Goal: Task Accomplishment & Management: Manage account settings

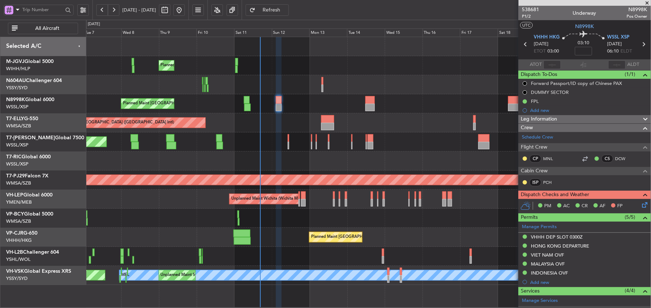
click at [278, 108] on div at bounding box center [278, 108] width 5 height 8
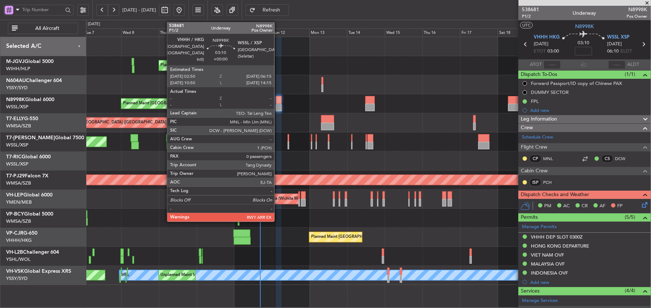
click at [278, 108] on div at bounding box center [278, 108] width 5 height 8
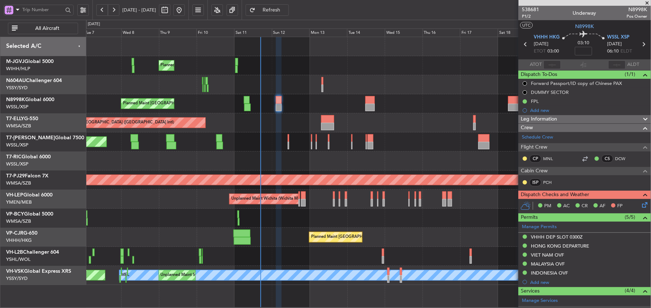
type input "[PERSON_NAME] (HHAFI)"
click at [549, 159] on link "MNL" at bounding box center [552, 158] width 16 height 6
click at [616, 156] on link "DCW" at bounding box center [624, 158] width 16 height 6
click at [553, 182] on link "PCH" at bounding box center [552, 182] width 16 height 6
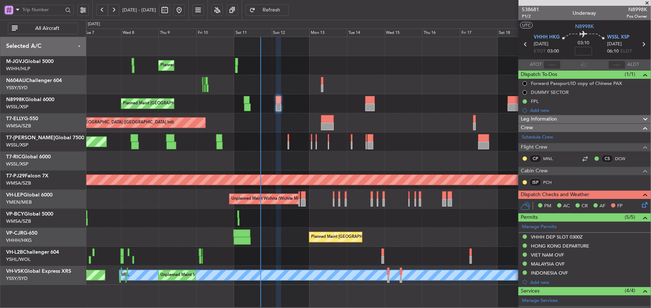
click at [641, 204] on icon at bounding box center [644, 204] width 6 height 6
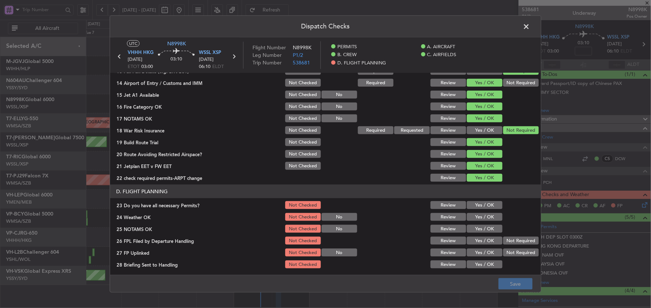
scroll to position [248, 0]
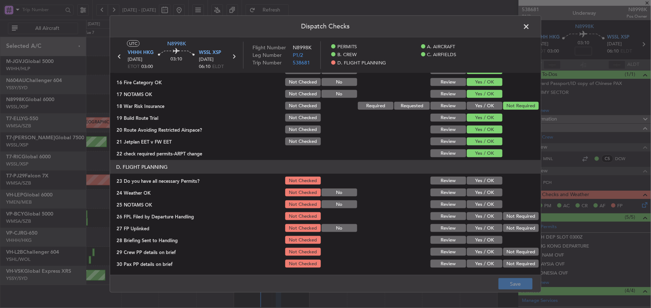
click at [479, 181] on button "Yes / OK" at bounding box center [485, 181] width 36 height 8
click at [476, 192] on button "Yes / OK" at bounding box center [485, 193] width 36 height 8
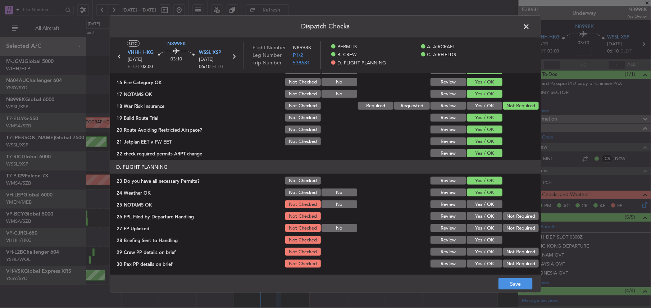
click at [476, 203] on button "Yes / OK" at bounding box center [485, 204] width 36 height 8
click at [478, 212] on button "Yes / OK" at bounding box center [485, 216] width 36 height 8
click at [479, 225] on button "Yes / OK" at bounding box center [485, 228] width 36 height 8
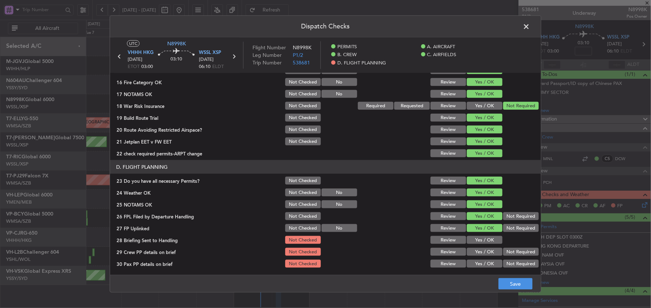
click at [479, 239] on button "Yes / OK" at bounding box center [485, 240] width 36 height 8
click at [481, 253] on button "Yes / OK" at bounding box center [485, 252] width 36 height 8
click at [483, 261] on button "Yes / OK" at bounding box center [485, 264] width 36 height 8
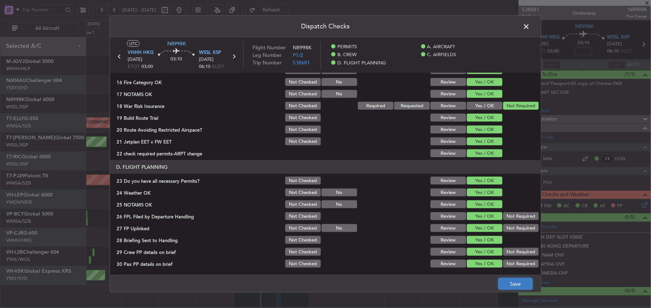
click at [516, 280] on button "Save" at bounding box center [516, 284] width 34 height 12
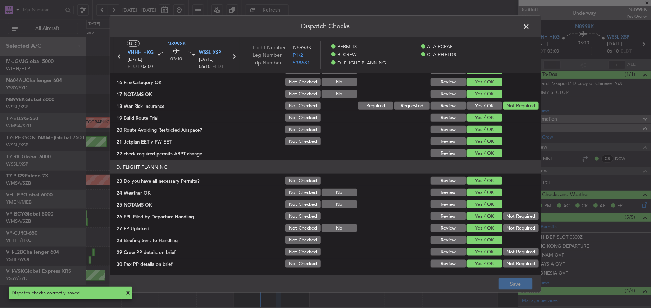
click at [530, 26] on span at bounding box center [530, 28] width 0 height 14
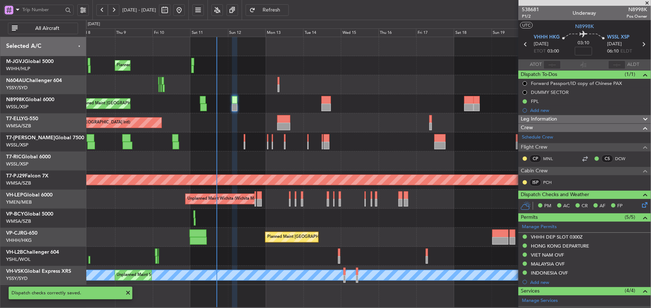
click at [379, 149] on div "Planned Maint [GEOGRAPHIC_DATA] (Seletar)" at bounding box center [368, 141] width 565 height 19
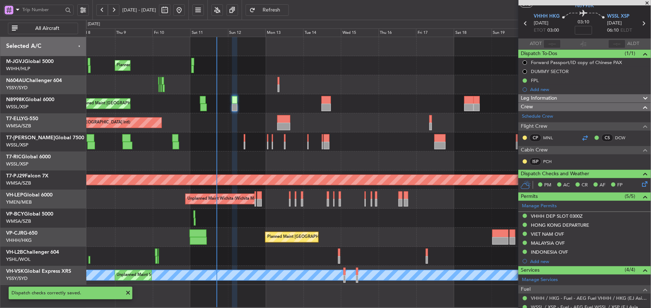
scroll to position [0, 0]
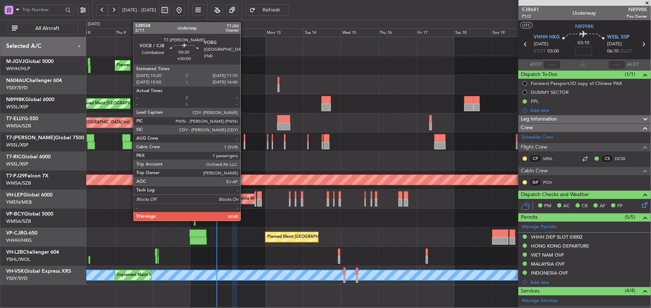
click at [245, 143] on div at bounding box center [244, 146] width 1 height 8
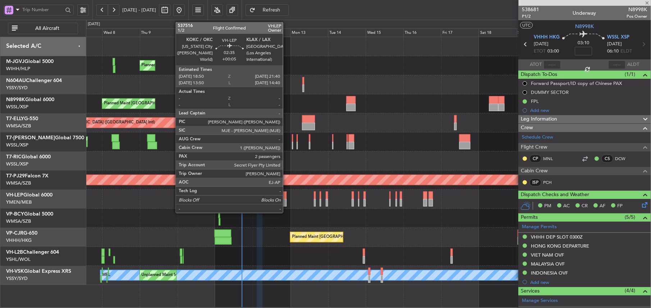
type input "1"
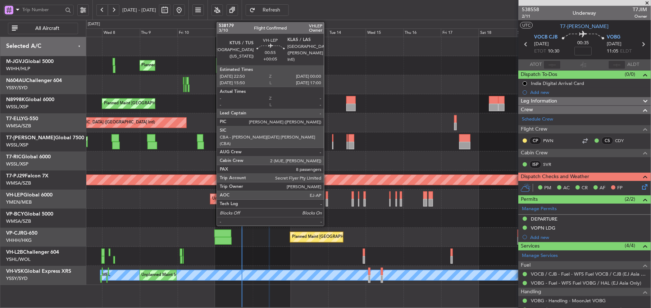
click at [327, 197] on div at bounding box center [327, 195] width 2 height 8
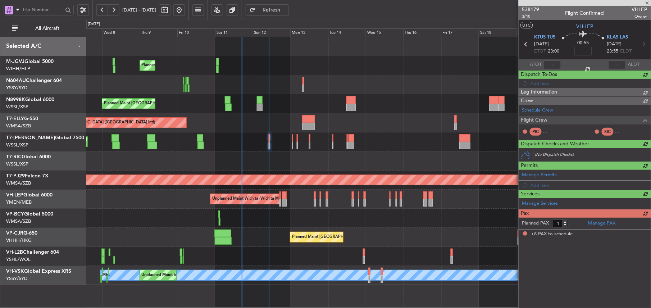
type input "+00:05"
type input "8"
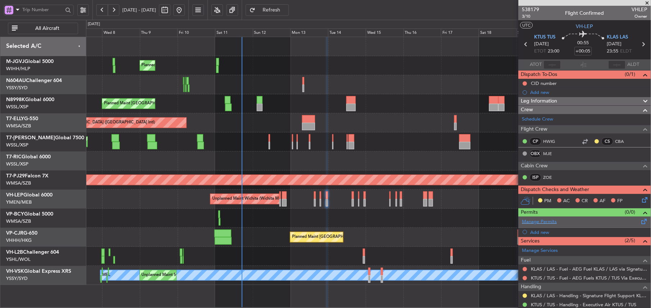
click at [540, 221] on link "Manage Permits" at bounding box center [540, 221] width 35 height 7
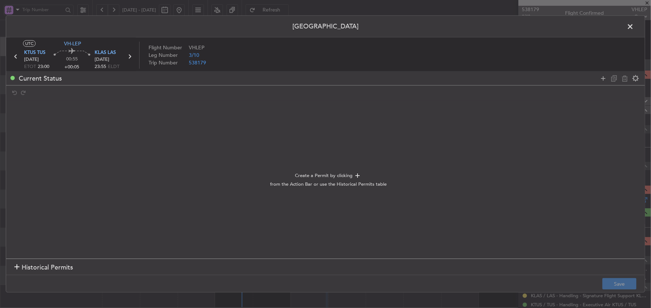
click at [38, 260] on section "Historical Permits" at bounding box center [325, 267] width 639 height 17
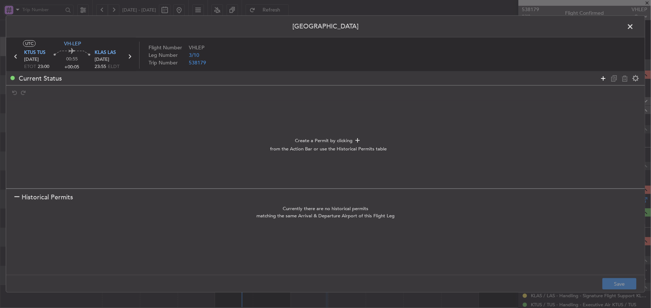
click at [603, 78] on icon at bounding box center [604, 78] width 9 height 9
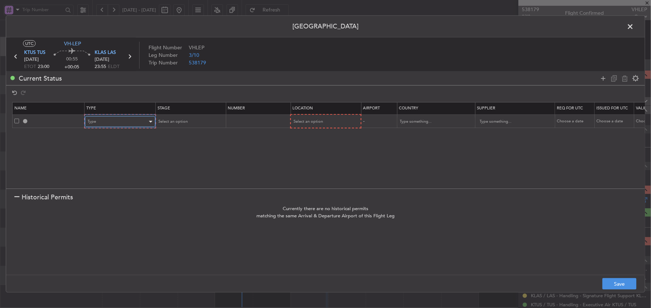
click at [113, 125] on div "Type" at bounding box center [118, 121] width 60 height 11
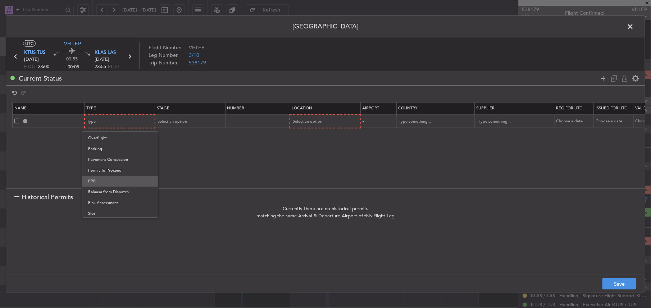
click at [110, 180] on span "PPR" at bounding box center [120, 181] width 64 height 11
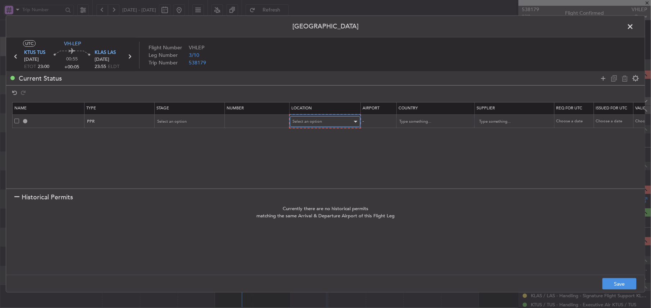
click at [322, 124] on span "Select an option" at bounding box center [308, 121] width 30 height 5
click at [314, 162] on span "Arrival" at bounding box center [326, 158] width 64 height 11
click at [202, 124] on div "Select an option" at bounding box center [188, 121] width 60 height 11
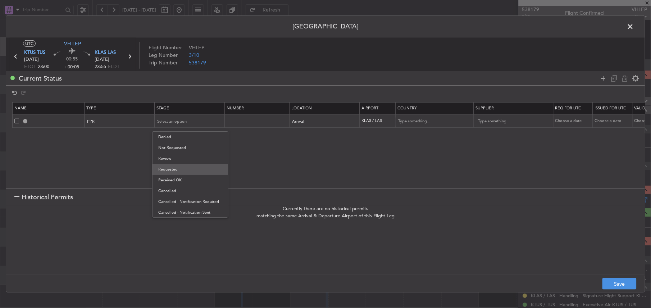
click at [191, 169] on span "Requested" at bounding box center [190, 169] width 64 height 11
click at [602, 275] on footer "Save" at bounding box center [325, 283] width 639 height 17
click at [604, 276] on footer "Save" at bounding box center [325, 283] width 639 height 17
drag, startPoint x: 604, startPoint y: 276, endPoint x: 607, endPoint y: 277, distance: 3.9
click at [607, 277] on footer "Save" at bounding box center [325, 283] width 639 height 17
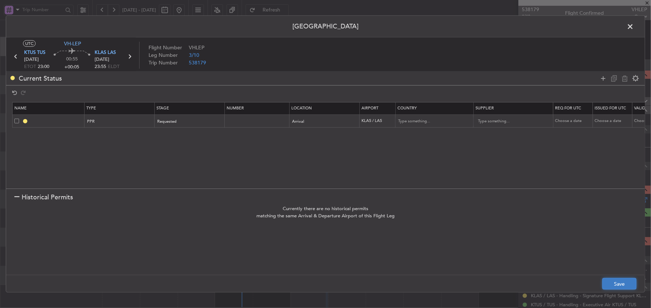
click at [609, 279] on button "Save" at bounding box center [620, 284] width 34 height 12
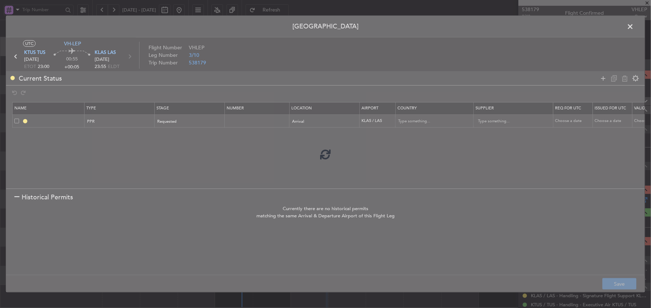
type input "KLAS PPR"
type input "[GEOGRAPHIC_DATA]"
type input "NNN"
type input "5"
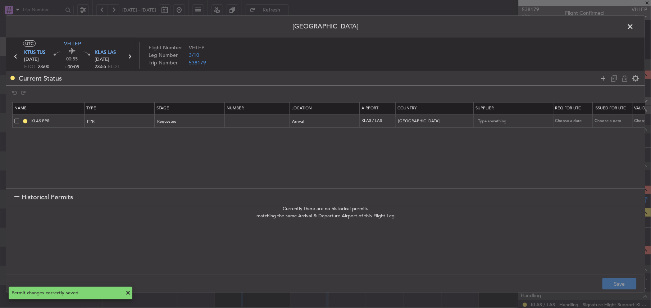
click at [131, 56] on icon at bounding box center [129, 56] width 9 height 9
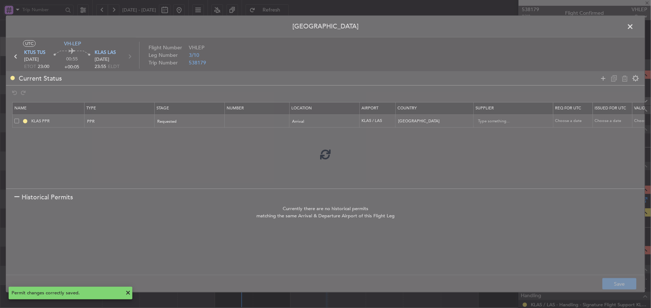
type input "+00:10"
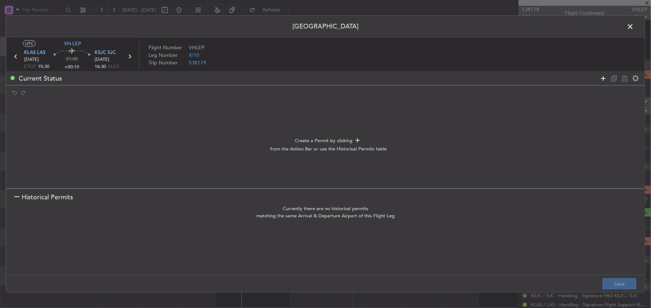
click at [602, 80] on icon at bounding box center [604, 78] width 9 height 9
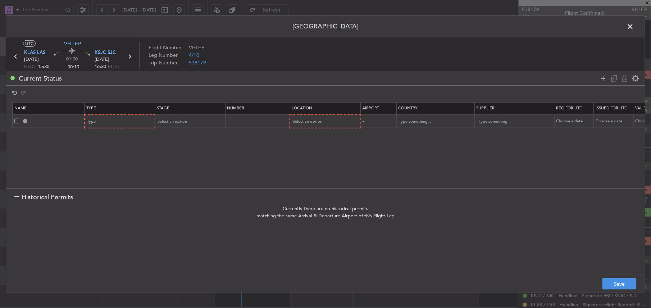
click at [128, 131] on section "Name Type Stage Number Location Airport Country Supplier Req For Utc Issued For…" at bounding box center [325, 144] width 639 height 88
click at [124, 128] on td "Type" at bounding box center [120, 121] width 71 height 14
click at [122, 126] on div "Type" at bounding box center [118, 121] width 60 height 11
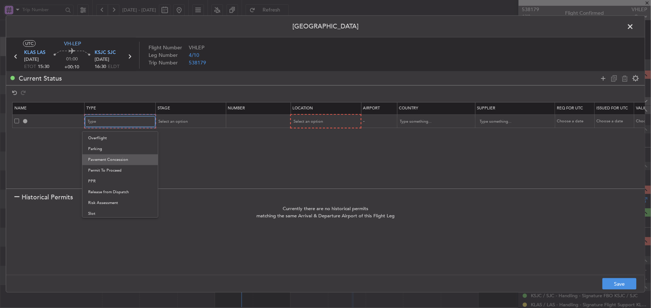
scroll to position [217, 0]
click at [105, 159] on span "PPR" at bounding box center [120, 158] width 64 height 11
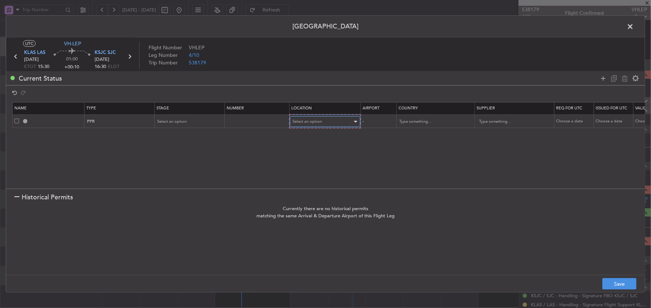
click at [317, 120] on span "Select an option" at bounding box center [308, 121] width 30 height 5
click at [302, 135] on span "Departure" at bounding box center [326, 137] width 64 height 11
click at [194, 120] on div "Select an option" at bounding box center [188, 121] width 60 height 11
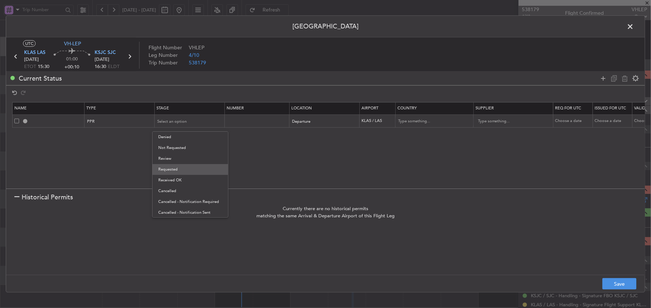
click at [194, 172] on span "Requested" at bounding box center [190, 169] width 64 height 11
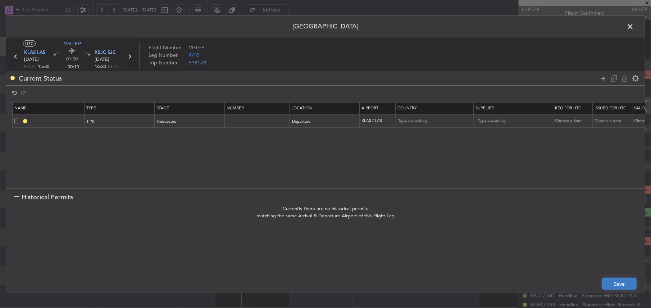
click at [605, 284] on button "Save" at bounding box center [620, 284] width 34 height 12
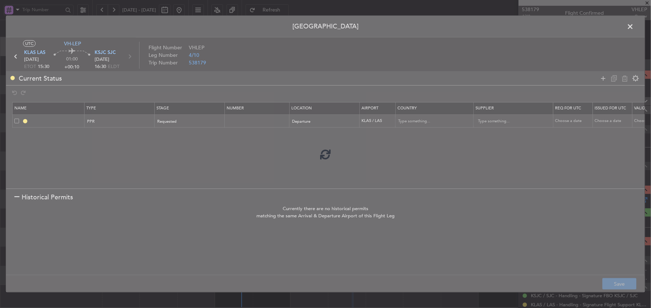
type input "KLAS PPR"
type input "[GEOGRAPHIC_DATA]"
type input "NNN"
type input "5"
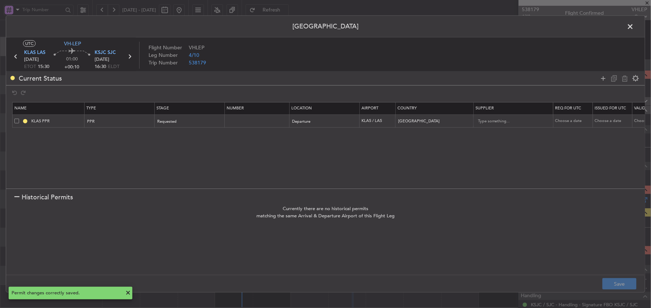
click at [634, 24] on span at bounding box center [634, 28] width 0 height 14
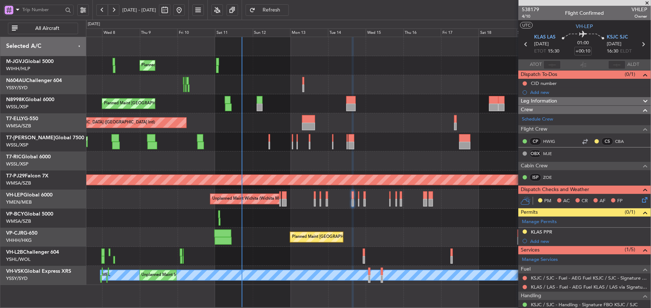
scroll to position [174, 0]
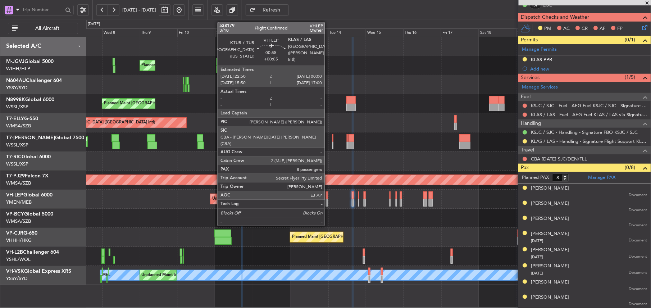
click at [328, 195] on div at bounding box center [327, 195] width 2 height 8
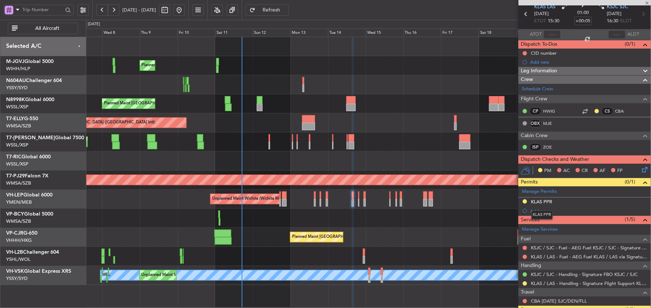
scroll to position [0, 0]
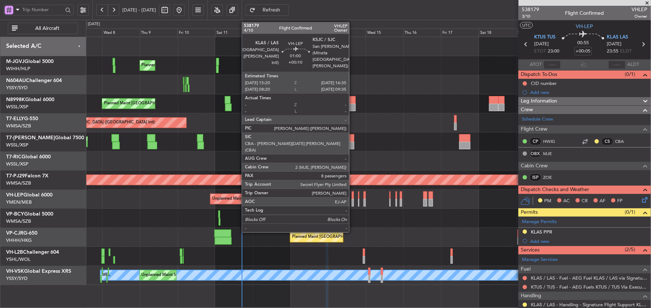
click at [353, 200] on div at bounding box center [353, 203] width 2 height 8
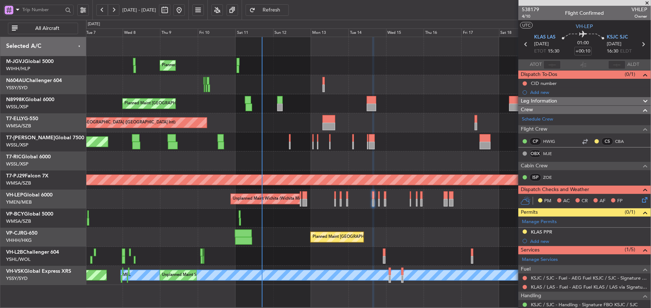
click at [284, 221] on div at bounding box center [368, 218] width 565 height 19
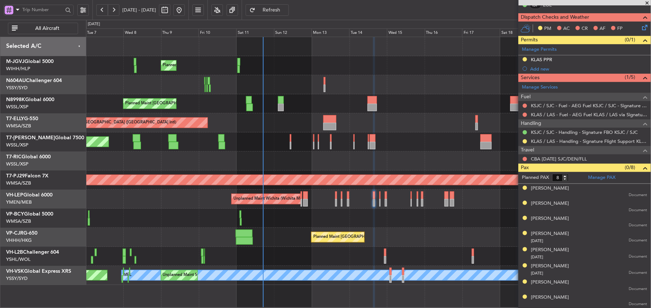
scroll to position [78, 0]
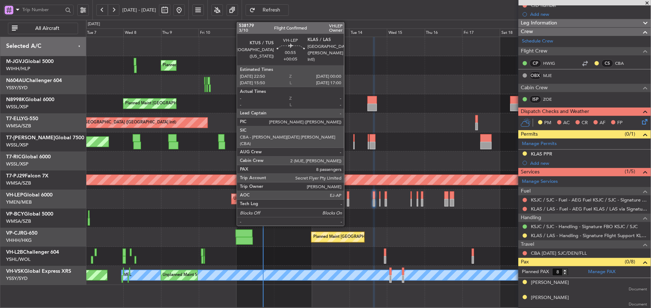
click at [348, 198] on div at bounding box center [348, 195] width 2 height 8
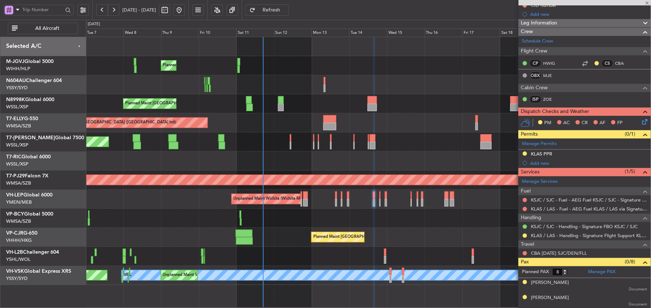
type input "+00:05"
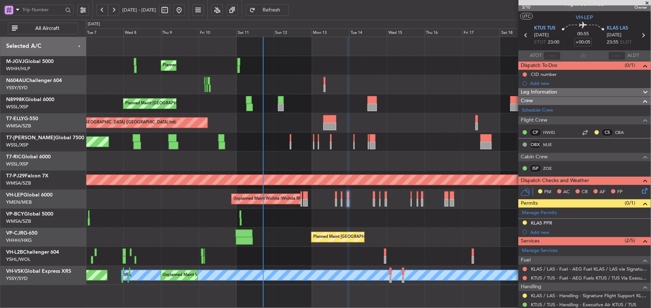
scroll to position [0, 0]
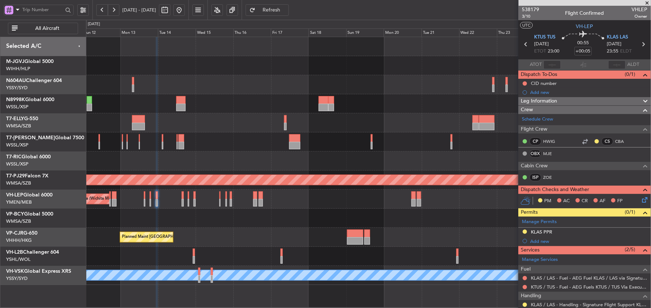
click at [250, 235] on div "Planned Maint [GEOGRAPHIC_DATA] ([GEOGRAPHIC_DATA] Intl)" at bounding box center [368, 237] width 565 height 19
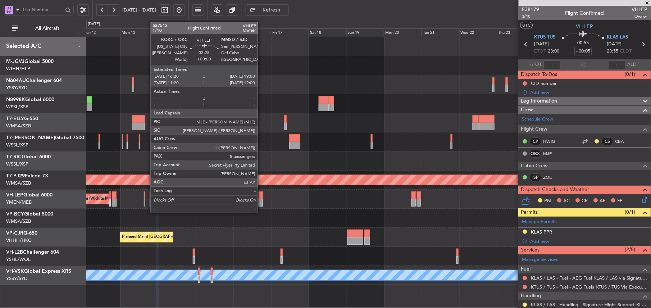
click at [261, 197] on div at bounding box center [261, 195] width 4 height 8
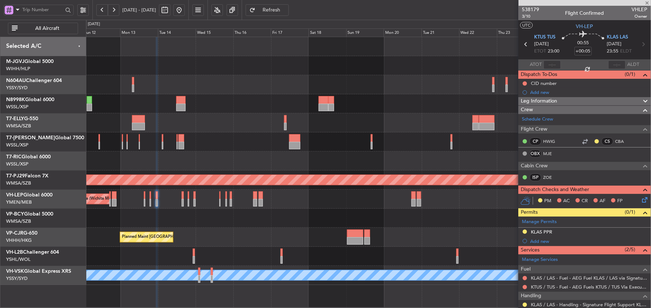
type input "5"
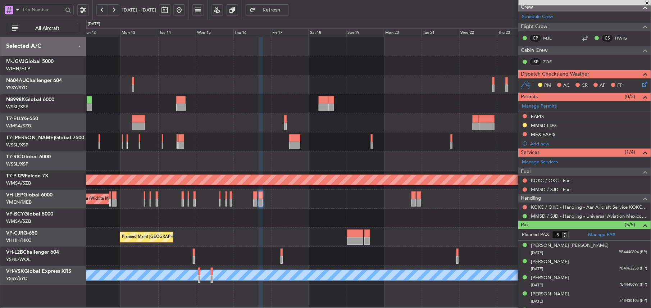
scroll to position [127, 0]
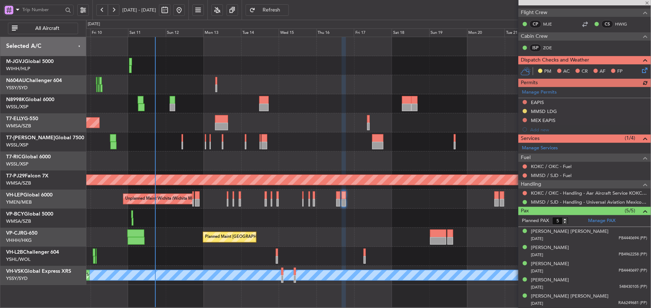
click at [284, 238] on div "Planned Maint [GEOGRAPHIC_DATA] ([GEOGRAPHIC_DATA] Intl)" at bounding box center [368, 237] width 565 height 19
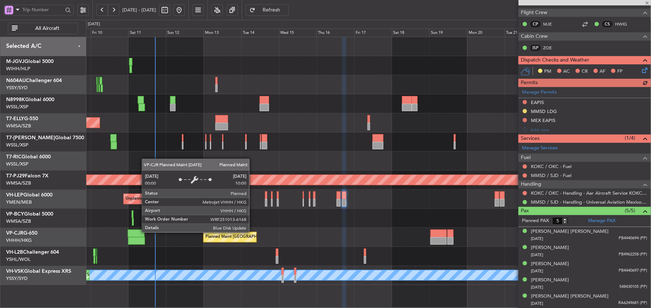
click at [275, 232] on div "Planned Maint [GEOGRAPHIC_DATA] ([GEOGRAPHIC_DATA] Intl)" at bounding box center [368, 237] width 565 height 19
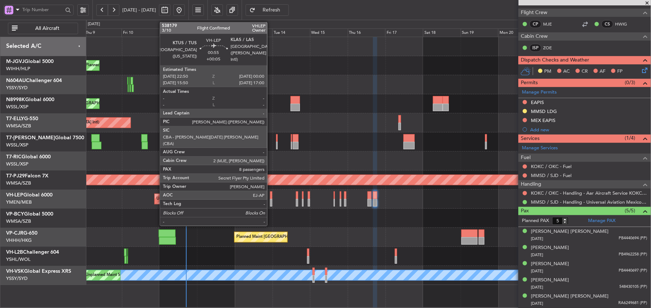
click at [271, 197] on div at bounding box center [271, 195] width 2 height 8
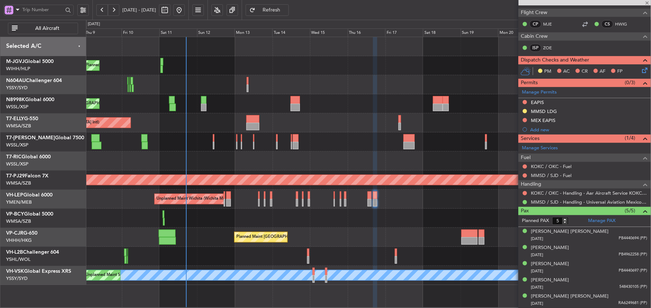
type input "+00:05"
type input "8"
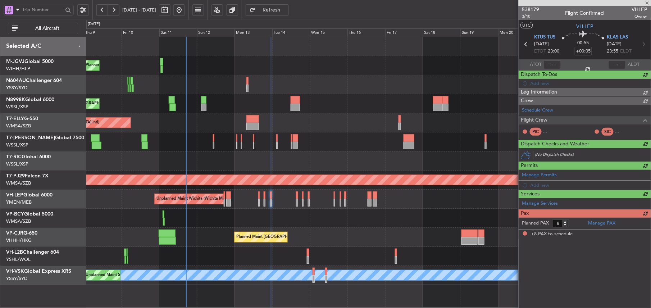
scroll to position [0, 0]
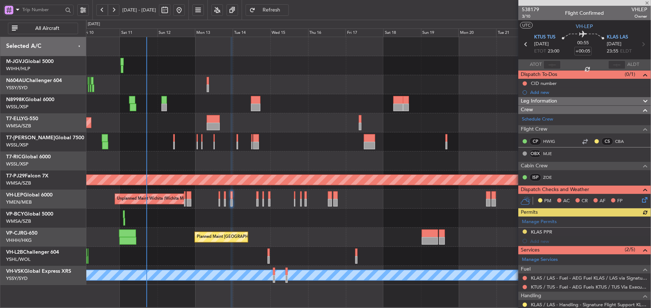
click at [306, 228] on div "Planned Maint [GEOGRAPHIC_DATA] ([GEOGRAPHIC_DATA] Intl)" at bounding box center [368, 237] width 565 height 19
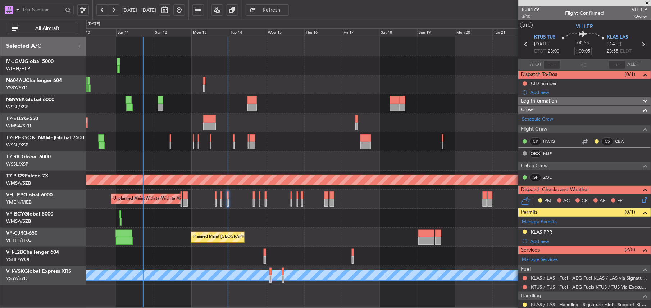
click at [284, 230] on div "Planned Maint [GEOGRAPHIC_DATA] ([GEOGRAPHIC_DATA] Intl)" at bounding box center [368, 237] width 565 height 19
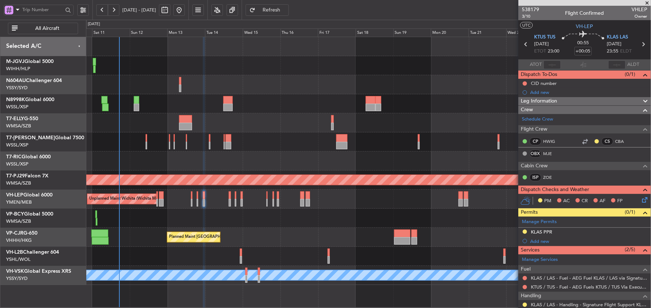
click at [305, 223] on div at bounding box center [368, 218] width 565 height 19
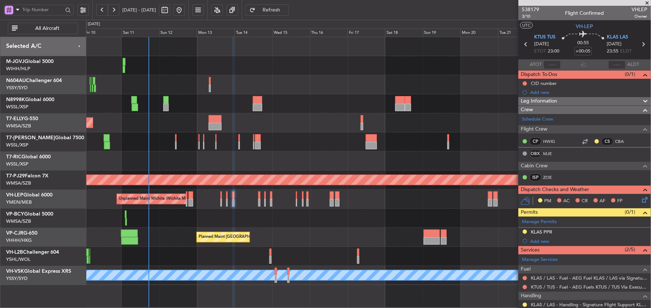
click at [232, 219] on div at bounding box center [368, 218] width 565 height 19
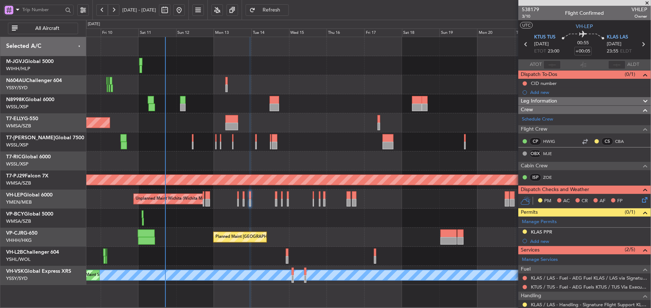
click at [212, 216] on div at bounding box center [368, 218] width 565 height 19
